Goal: Information Seeking & Learning: Understand process/instructions

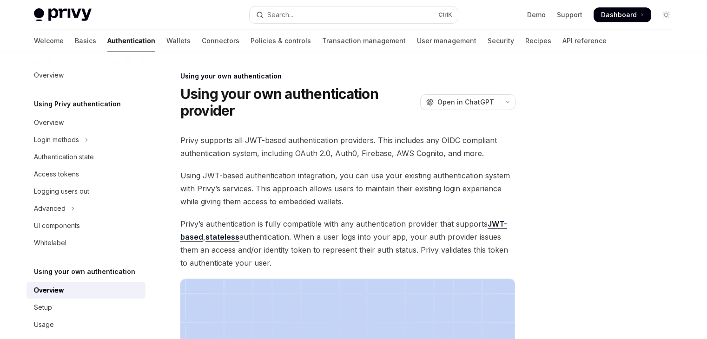
scroll to position [329, 0]
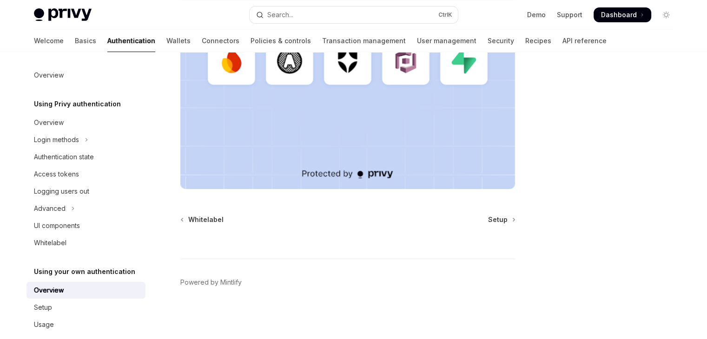
type textarea "*"
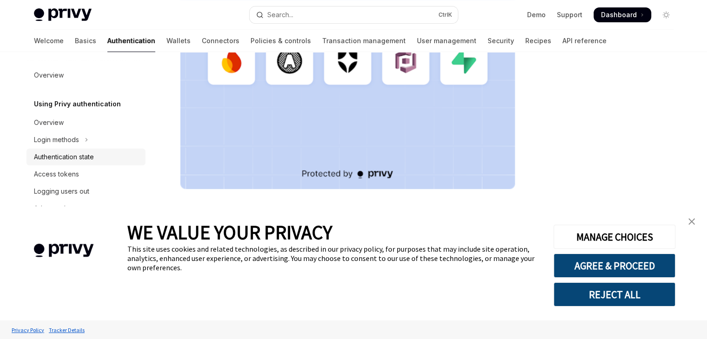
scroll to position [13, 0]
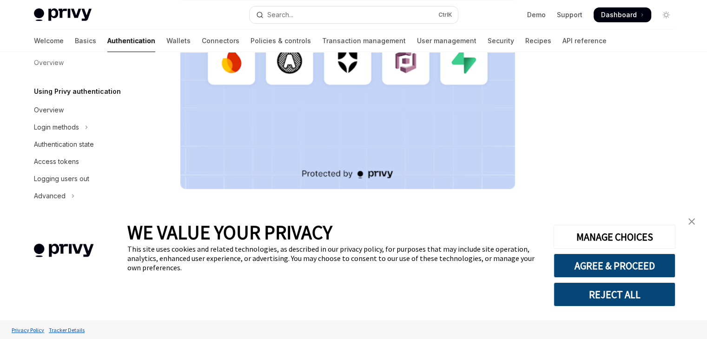
click at [580, 303] on button "REJECT ALL" at bounding box center [614, 294] width 122 height 24
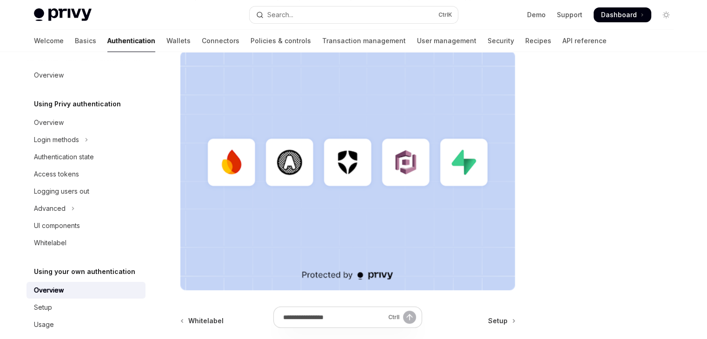
scroll to position [228, 0]
click at [53, 322] on div "Usage" at bounding box center [87, 324] width 106 height 11
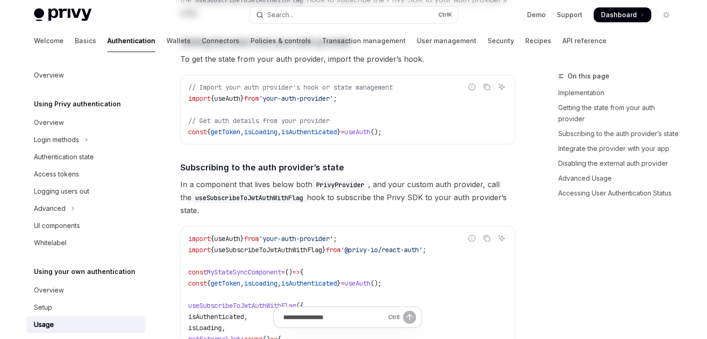
type textarea "*"
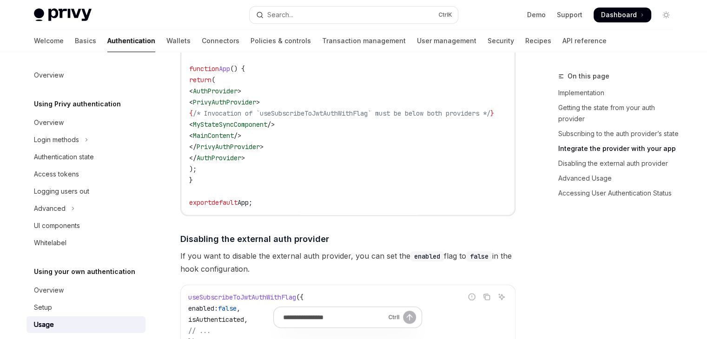
scroll to position [786, 0]
